Goal: Task Accomplishment & Management: Use online tool/utility

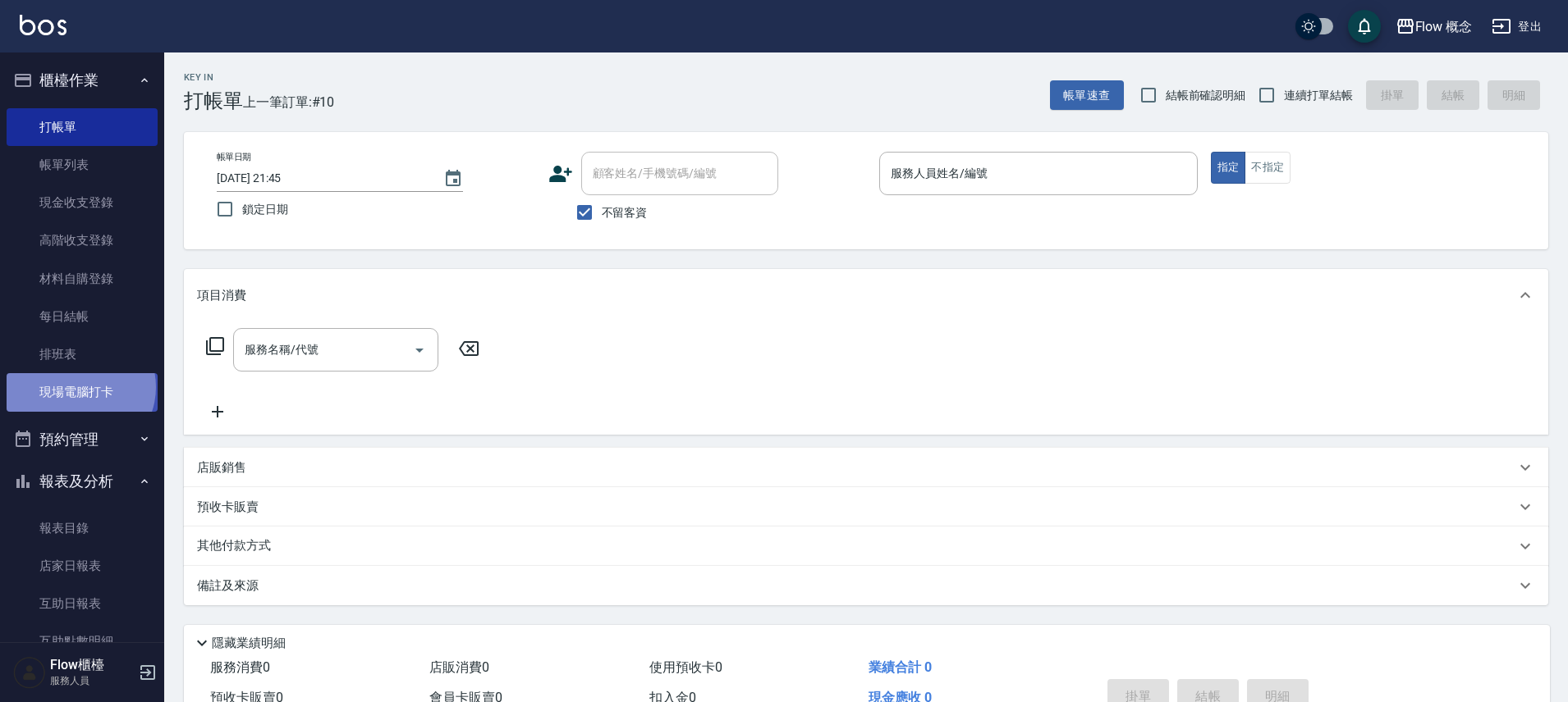
click at [79, 388] on link "現場電腦打卡" at bounding box center [82, 393] width 151 height 38
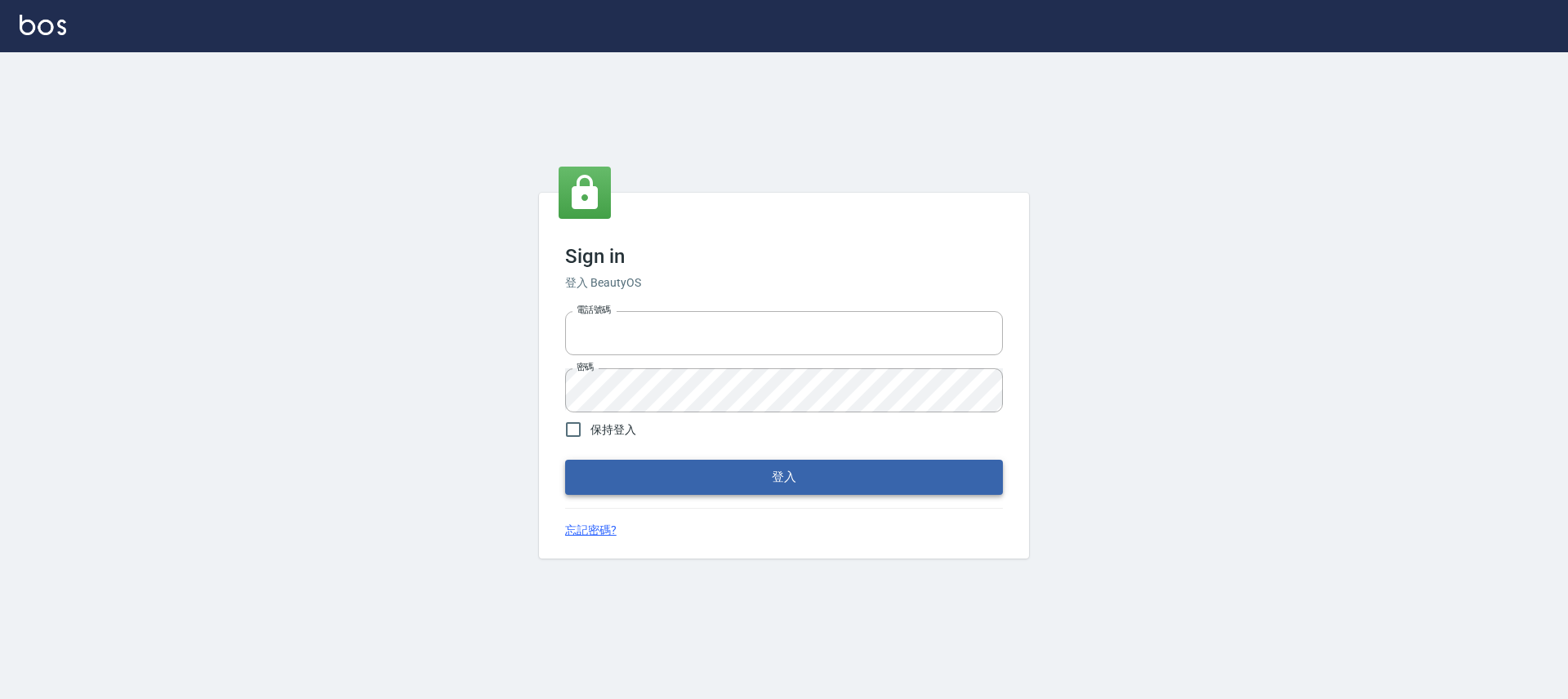
type input "25170116"
click at [640, 474] on button "登入" at bounding box center [784, 477] width 437 height 34
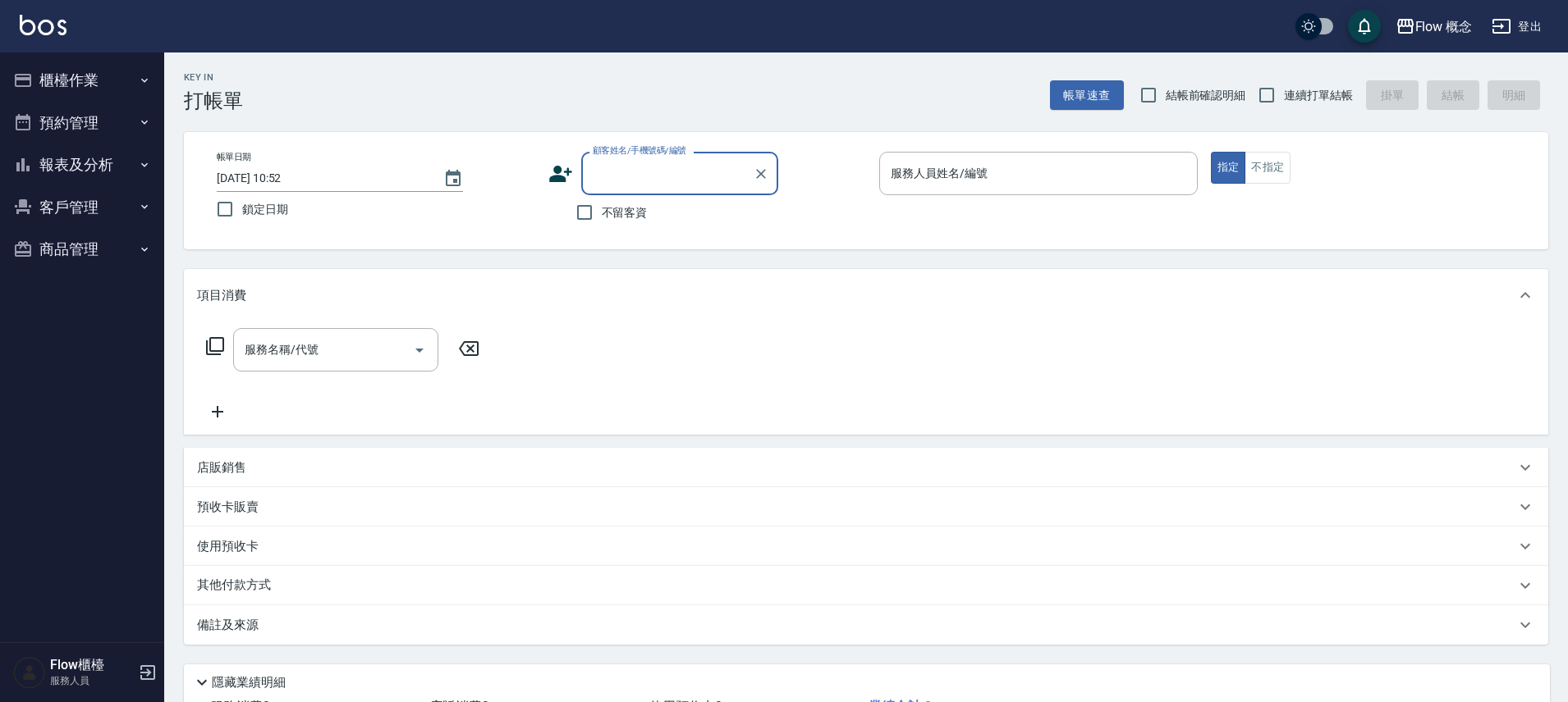
click at [65, 81] on button "櫃檯作業" at bounding box center [82, 81] width 151 height 43
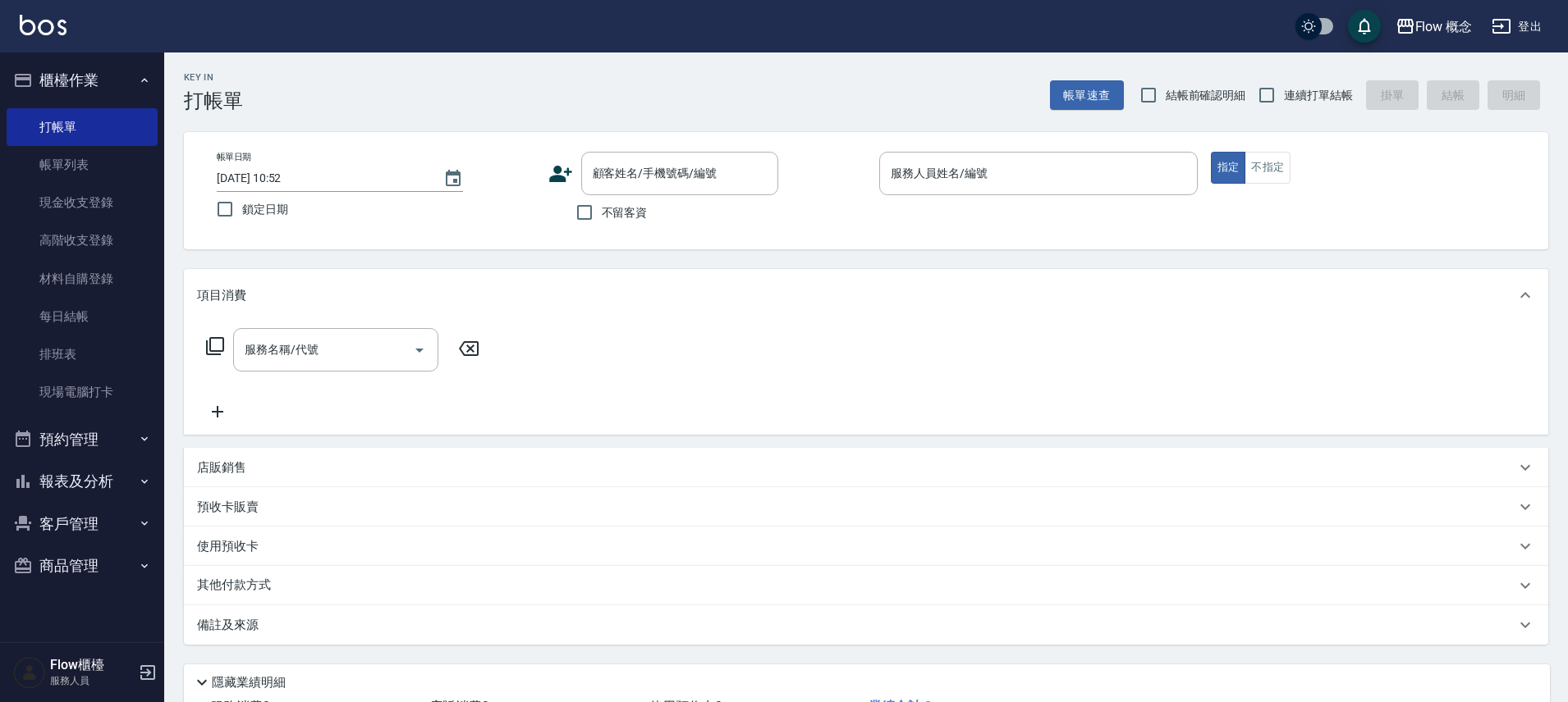
click at [65, 81] on button "櫃檯作業" at bounding box center [82, 81] width 151 height 43
click at [110, 394] on link "現場電腦打卡" at bounding box center [82, 393] width 151 height 38
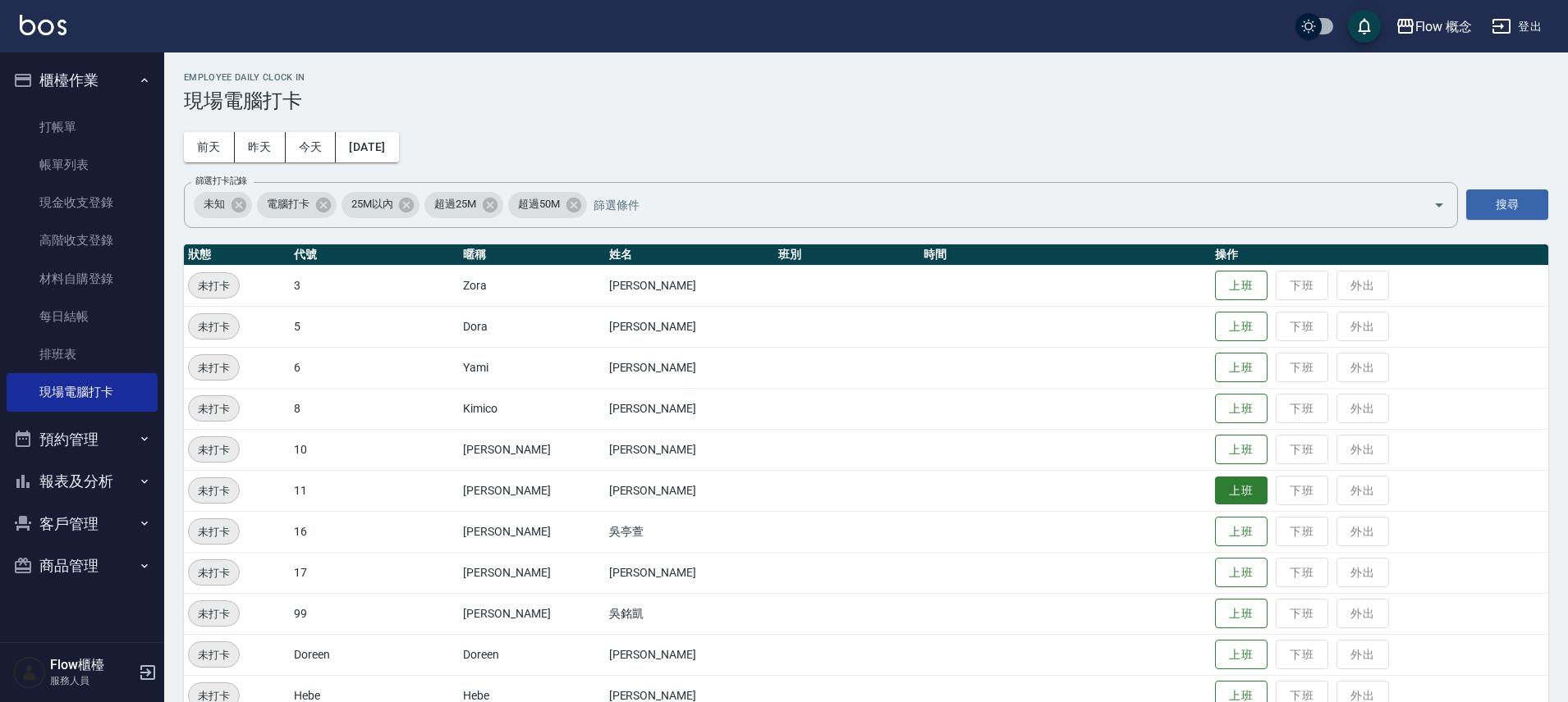
click at [1215, 491] on button "上班" at bounding box center [1241, 490] width 53 height 29
click at [1215, 448] on button "上班" at bounding box center [1241, 449] width 53 height 29
